Goal: Navigation & Orientation: Find specific page/section

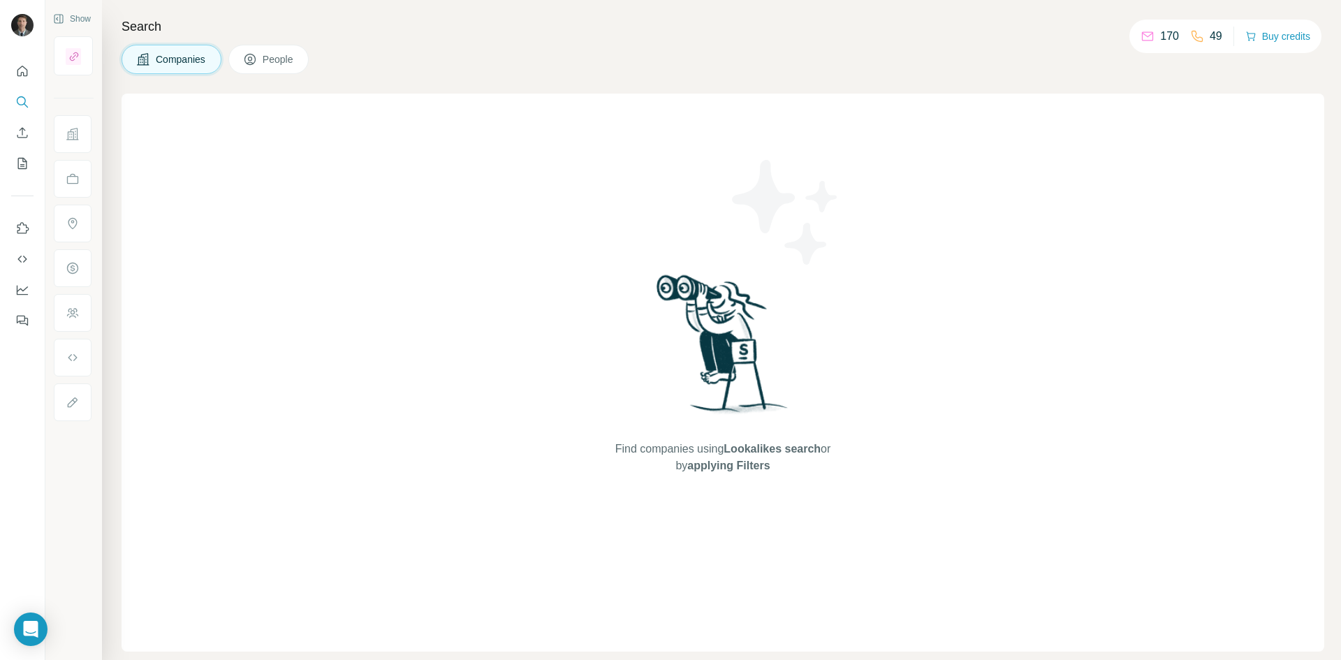
click at [1160, 34] on p "170" at bounding box center [1169, 36] width 19 height 17
click at [1148, 38] on icon at bounding box center [1147, 36] width 14 height 14
click at [27, 293] on icon "Dashboard" at bounding box center [22, 290] width 14 height 14
